Goal: Task Accomplishment & Management: Manage account settings

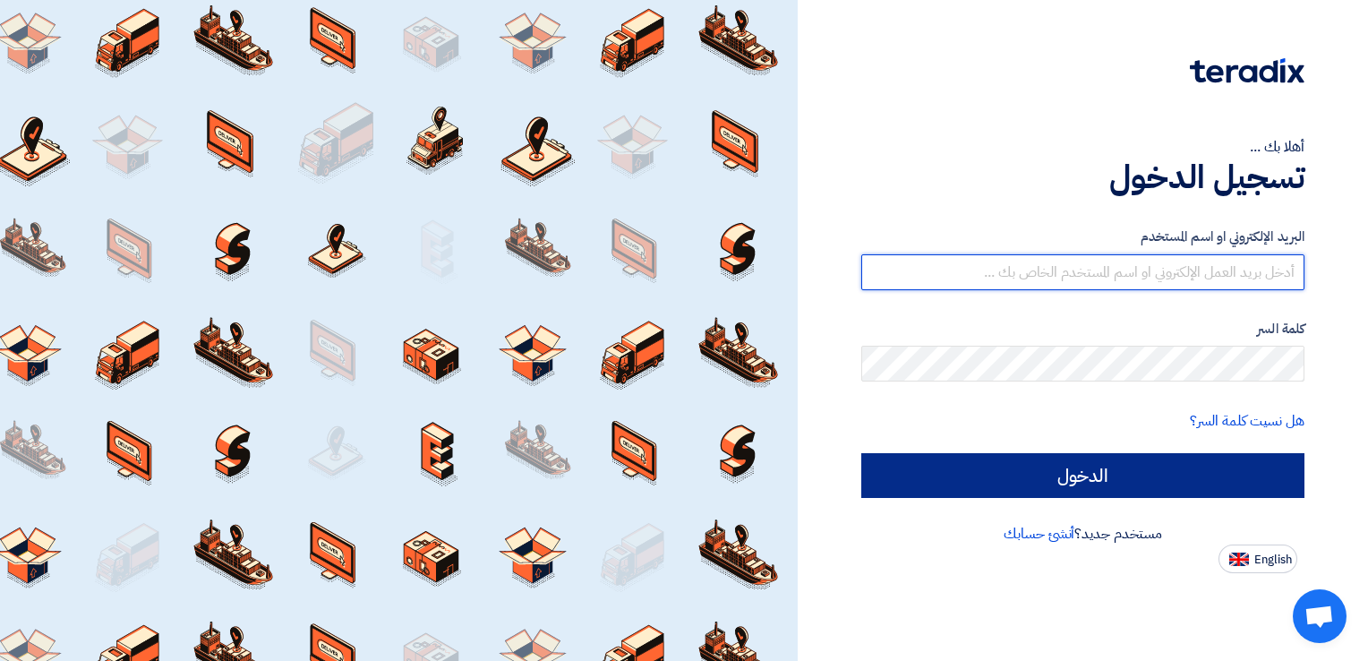
type input "[PERSON_NAME][EMAIL_ADDRESS][DOMAIN_NAME]"
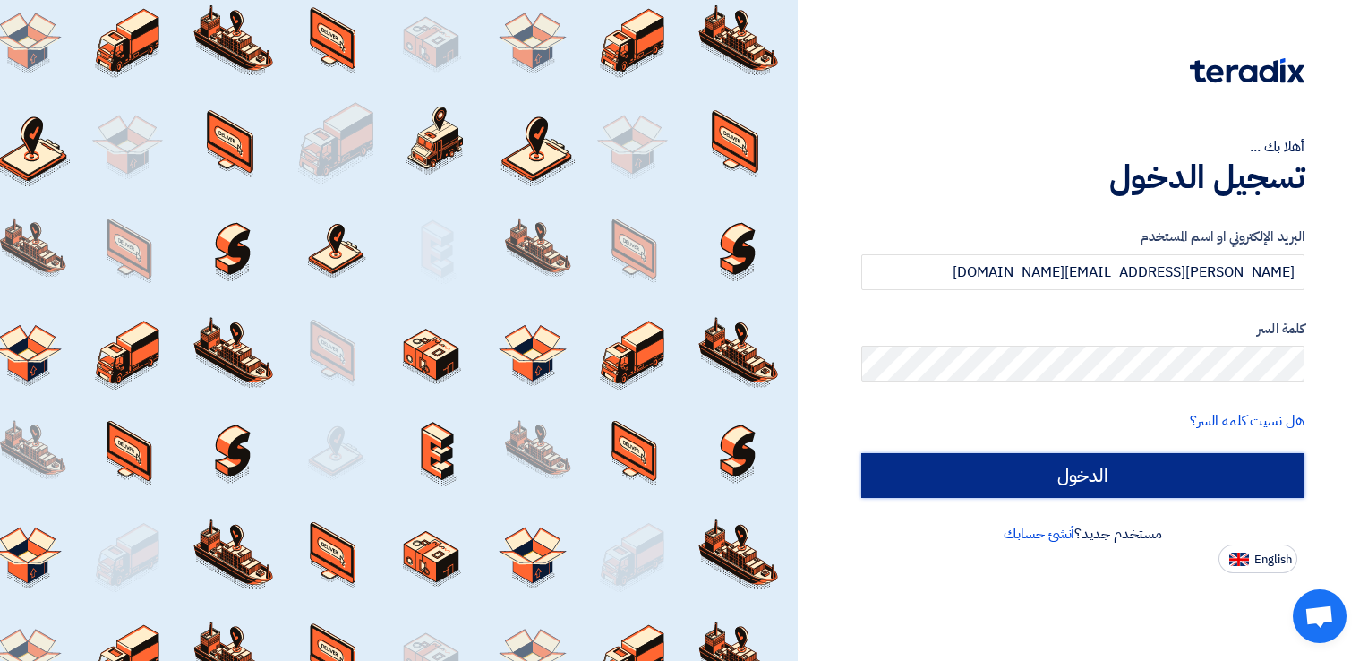
click at [1189, 475] on input "الدخول" at bounding box center [1082, 475] width 443 height 45
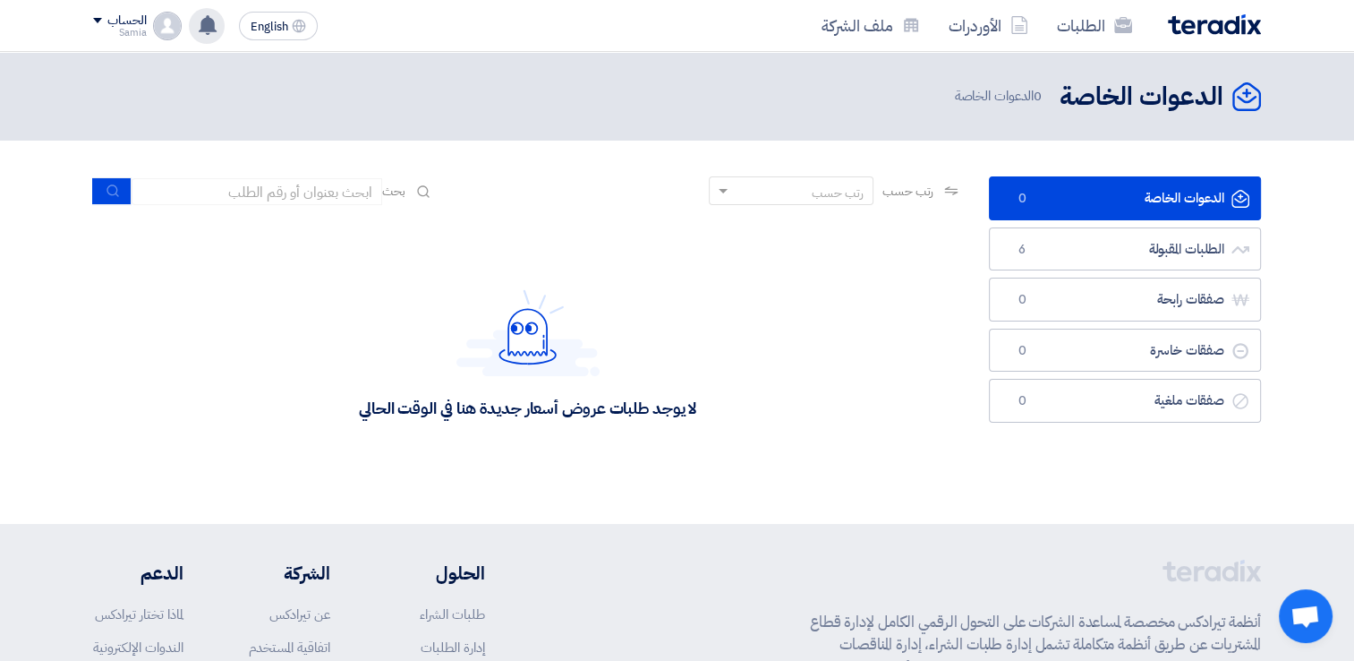
click at [208, 21] on use at bounding box center [208, 25] width 18 height 20
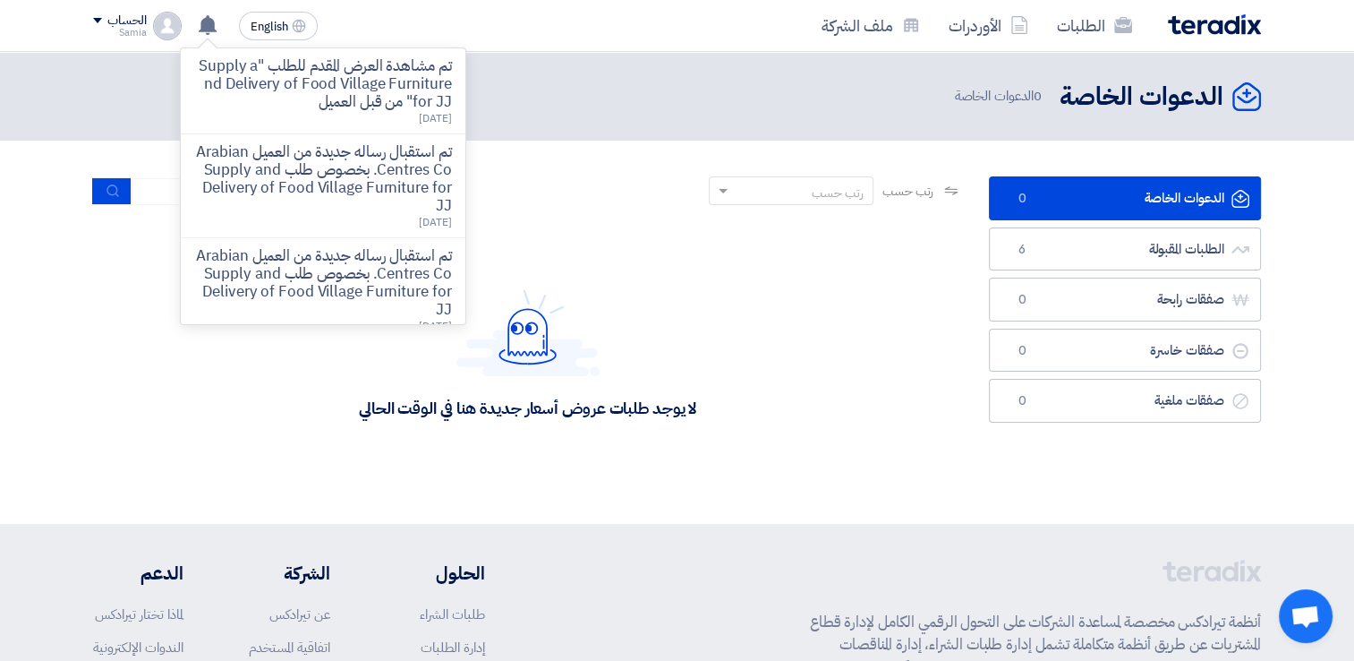
click at [727, 85] on div "الدعوات الخاصة الدعوات الخاصة 0 الدعوات الخاصة" at bounding box center [677, 96] width 1168 height 35
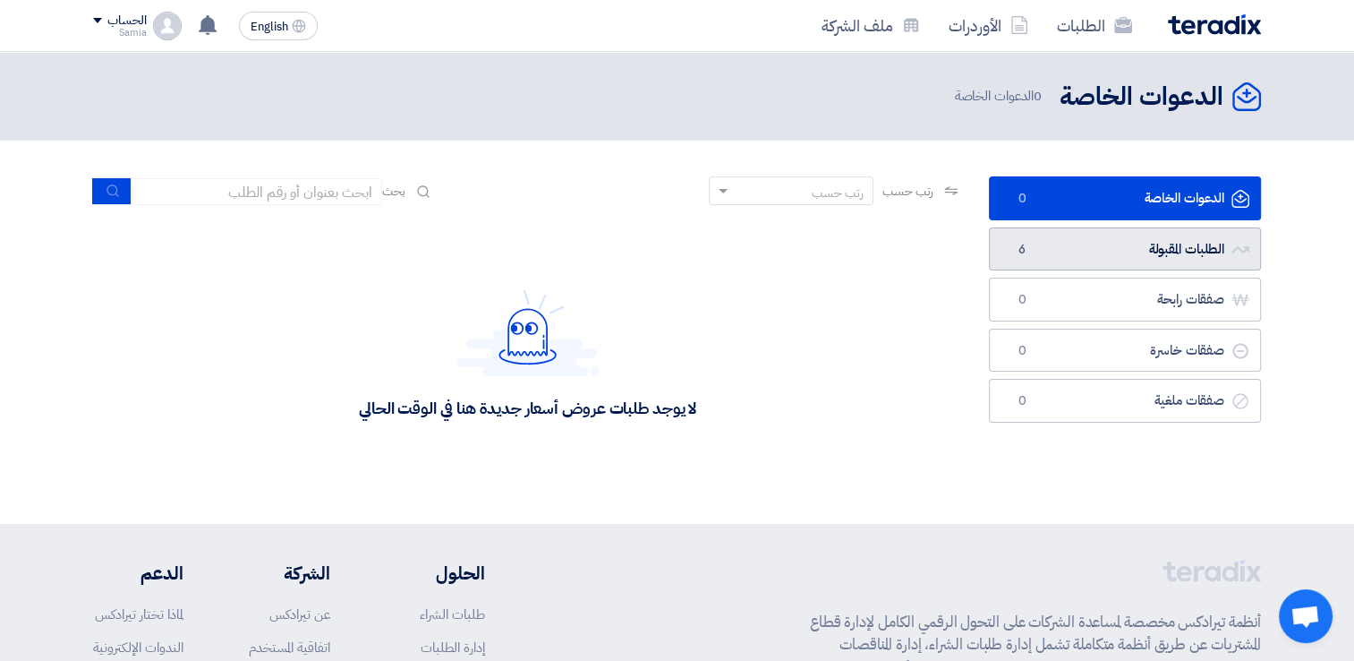
click at [1089, 242] on link "الطلبات المقبولة الطلبات المقبولة 6" at bounding box center [1125, 249] width 272 height 44
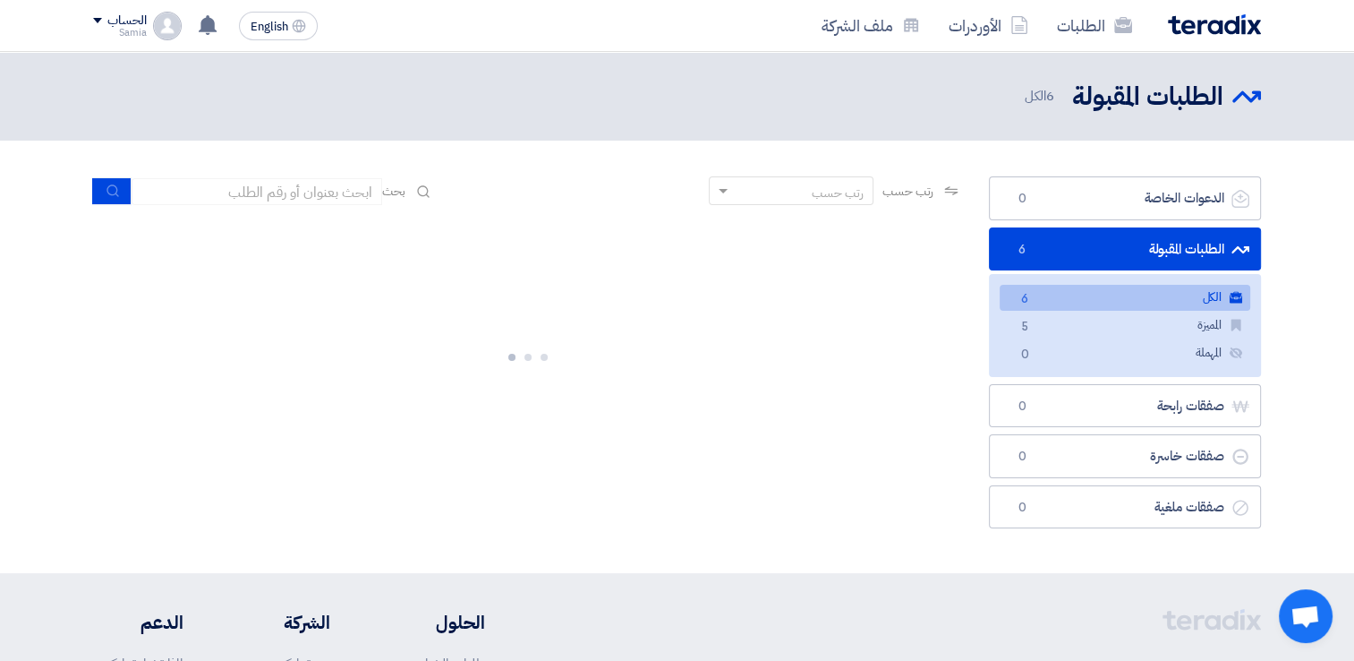
click at [1096, 300] on link "الكل الكل 6" at bounding box center [1125, 298] width 251 height 26
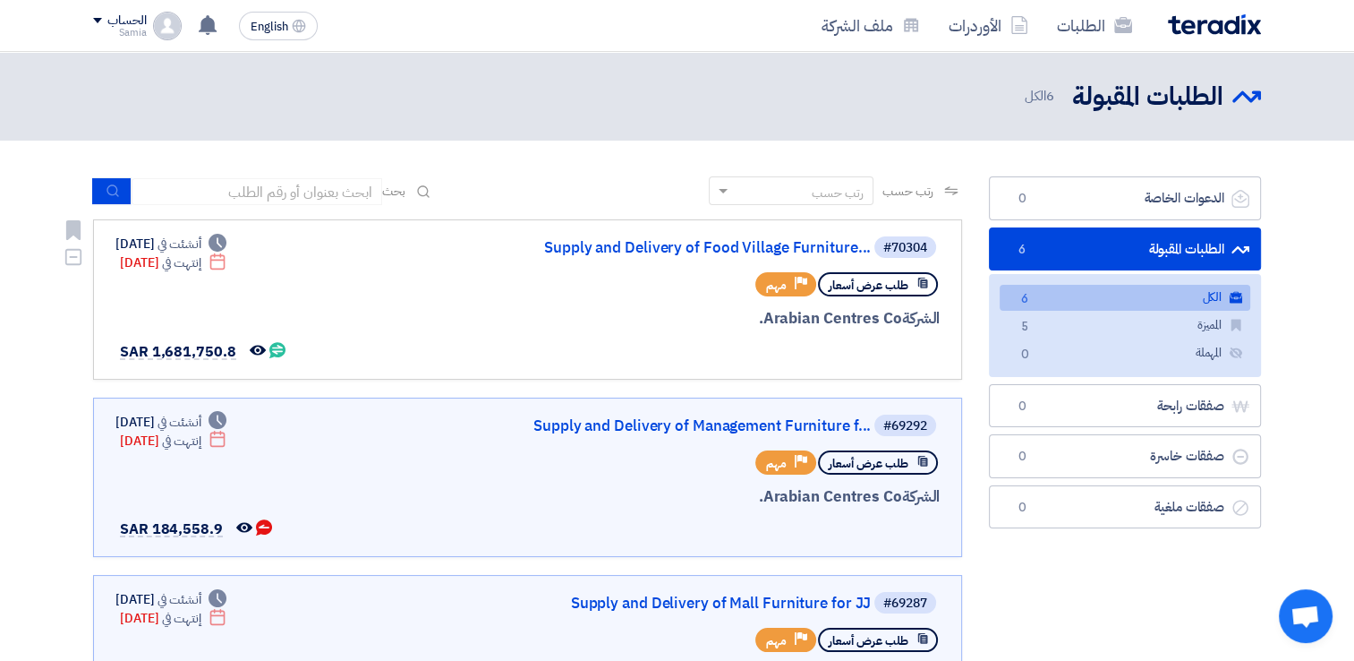
click at [580, 320] on div "الشركة Arabian Centres Co." at bounding box center [724, 318] width 431 height 23
click at [556, 277] on div "طلب عرض أسعار Priority مهم" at bounding box center [724, 284] width 431 height 31
click at [236, 311] on div "Deadline أنشئت في [DATE] Deadline إنتهت في [DATE] المحادثة قائمة بين الطرفين تم…" at bounding box center [201, 300] width 172 height 130
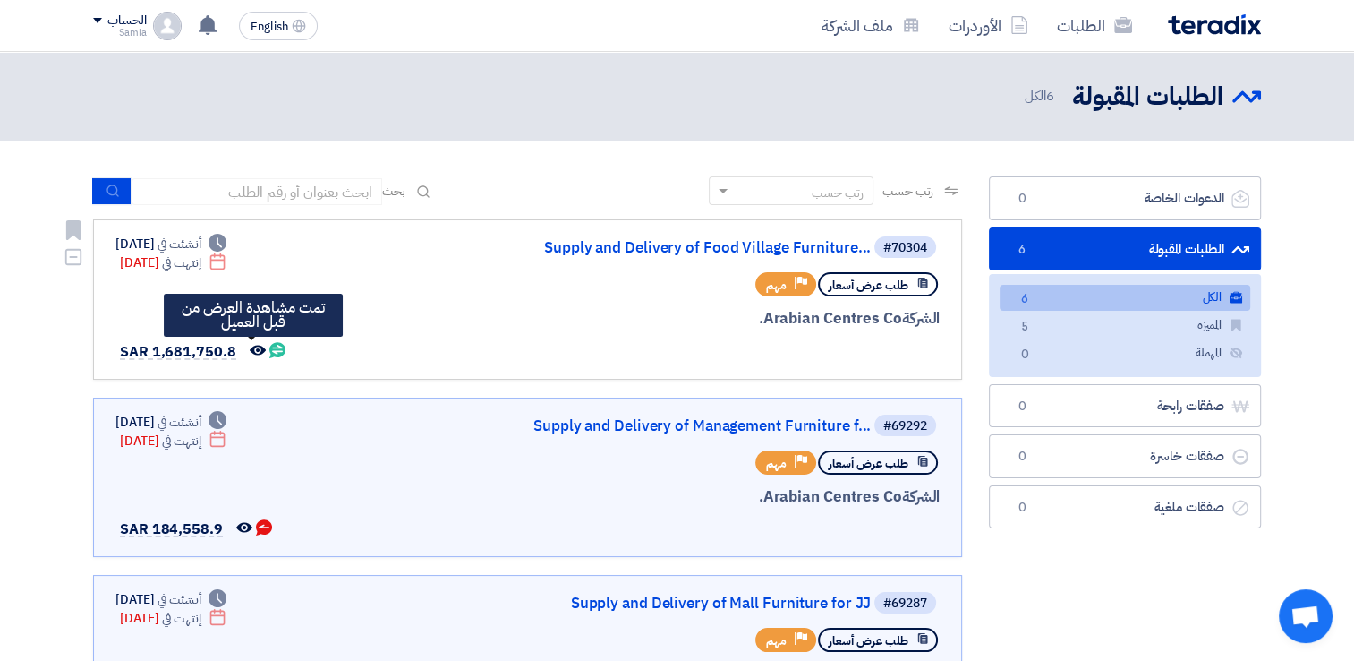
click at [252, 346] on use at bounding box center [258, 350] width 16 height 10
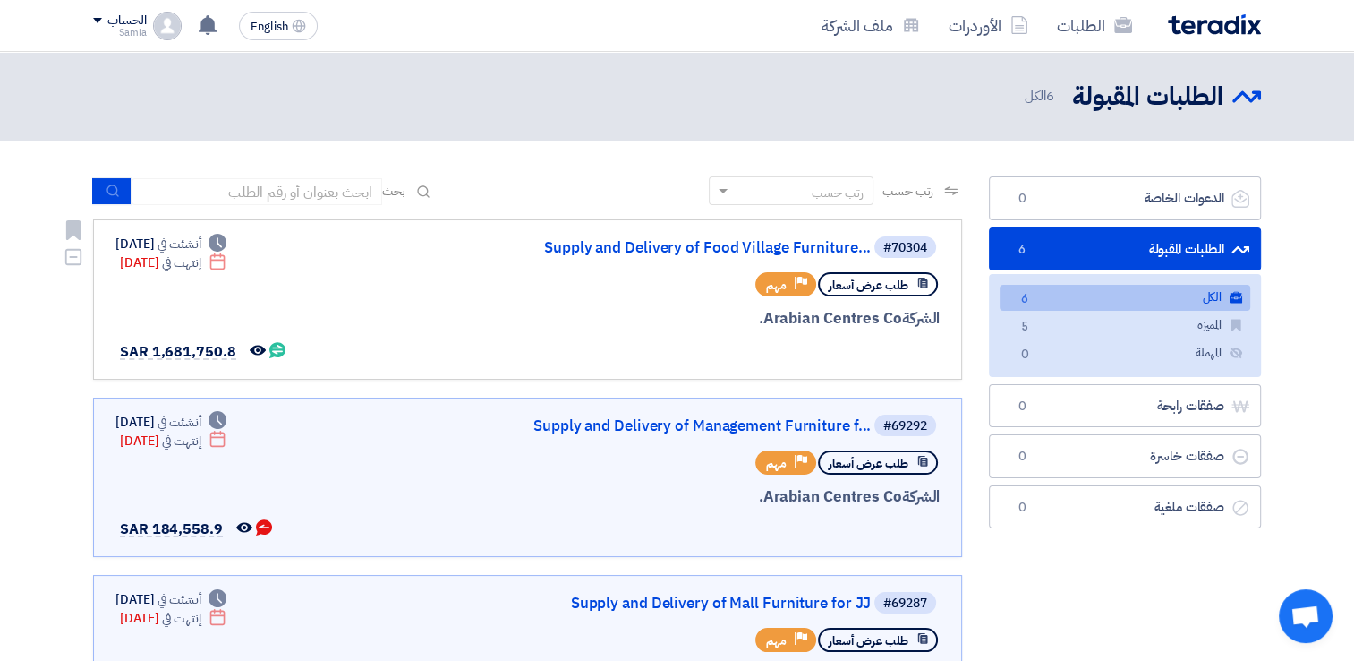
click at [601, 326] on div "الشركة Arabian Centres Co." at bounding box center [724, 318] width 431 height 23
click at [738, 249] on link "Supply and Delivery of Food Village Furniture..." at bounding box center [692, 248] width 358 height 16
